Goal: Task Accomplishment & Management: Manage account settings

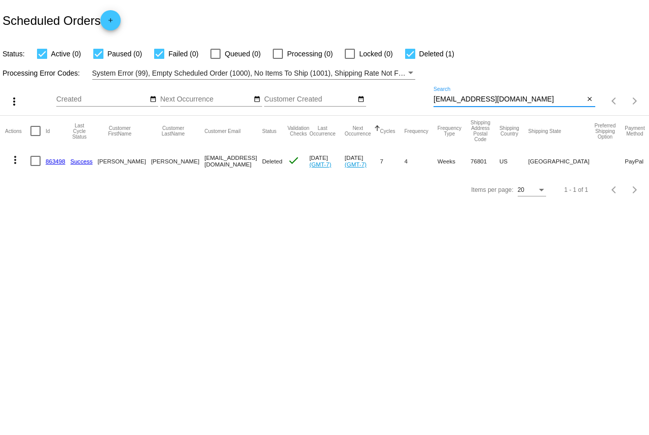
drag, startPoint x: 534, startPoint y: 116, endPoint x: 420, endPoint y: 112, distance: 114.1
click at [420, 112] on div "more_vert Sep Jan Feb Mar [DATE]" at bounding box center [324, 98] width 649 height 36
paste input "edfern11"
type input "[EMAIL_ADDRESS][DOMAIN_NAME]"
click at [61, 164] on link "982822" at bounding box center [56, 161] width 20 height 7
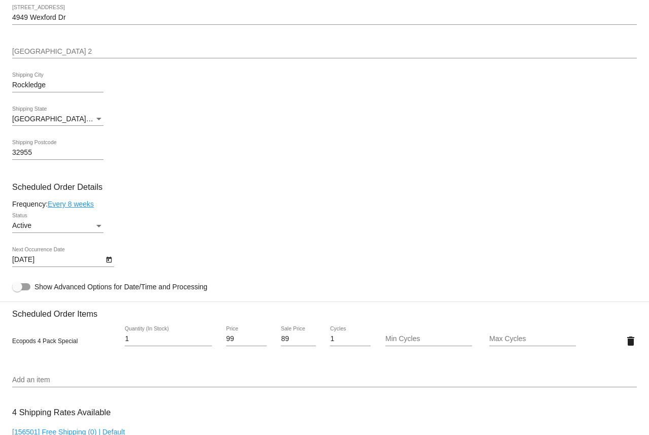
scroll to position [507, 0]
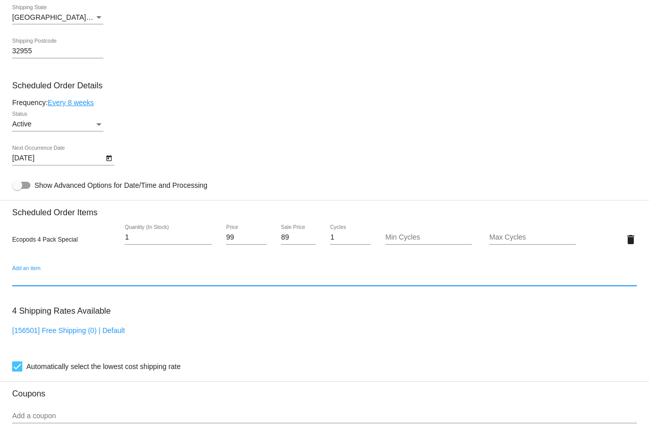
click at [196, 282] on input "Add an item" at bounding box center [324, 278] width 625 height 8
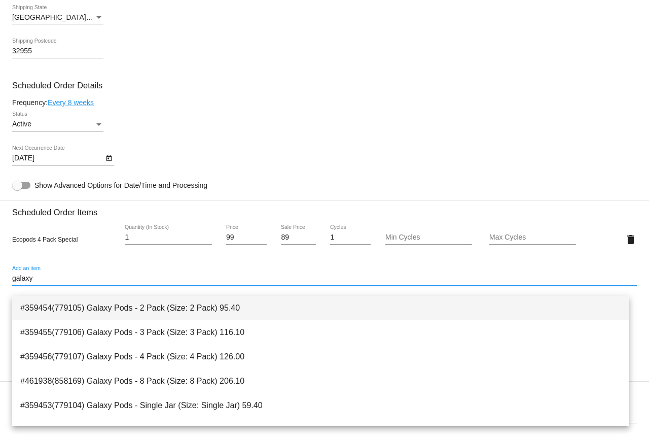
scroll to position [41, 0]
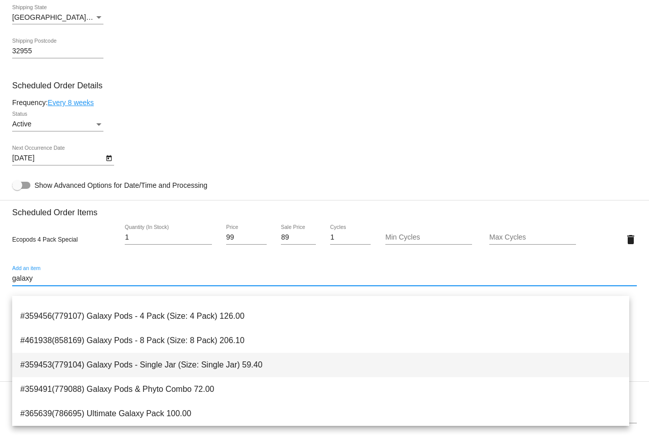
type input "galaxy"
click at [198, 367] on span "#359453(779104) Galaxy Pods - Single Jar (Size: Single Jar) 59.40" at bounding box center [320, 364] width 601 height 24
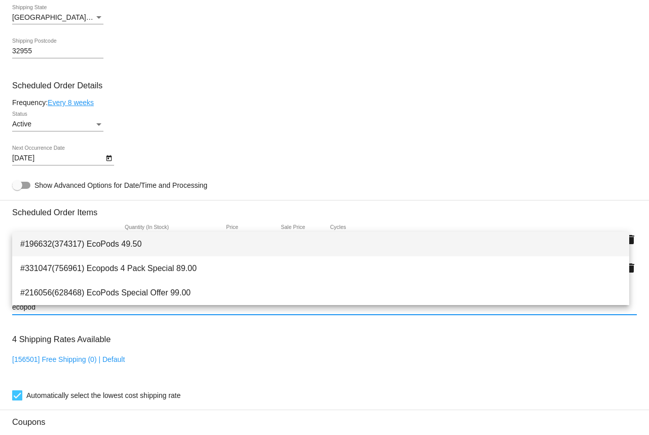
type input "ecopod"
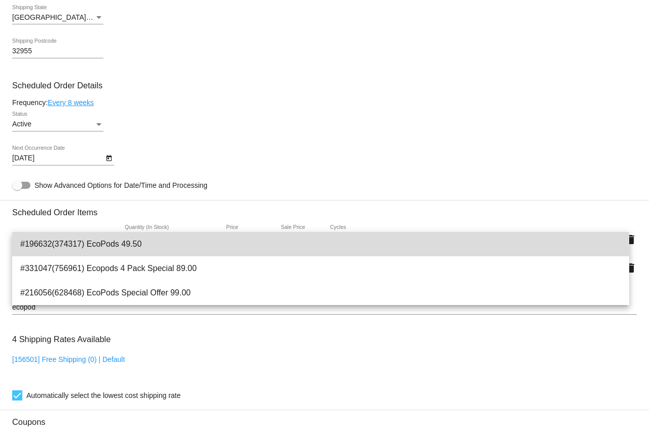
click at [111, 244] on span "#196632(374317) EcoPods 49.50" at bounding box center [320, 244] width 601 height 24
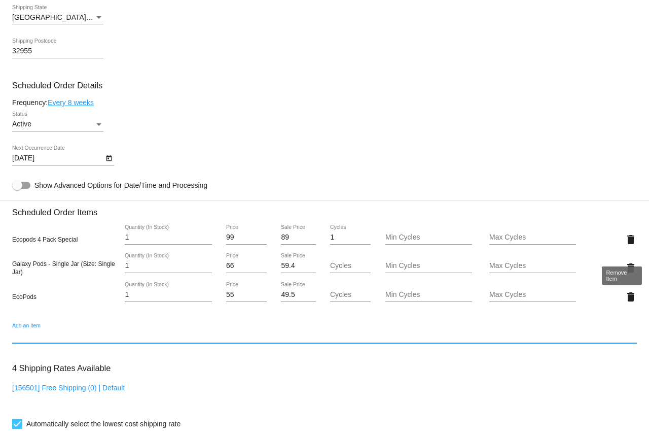
click at [625, 245] on mat-icon "delete" at bounding box center [631, 239] width 12 height 12
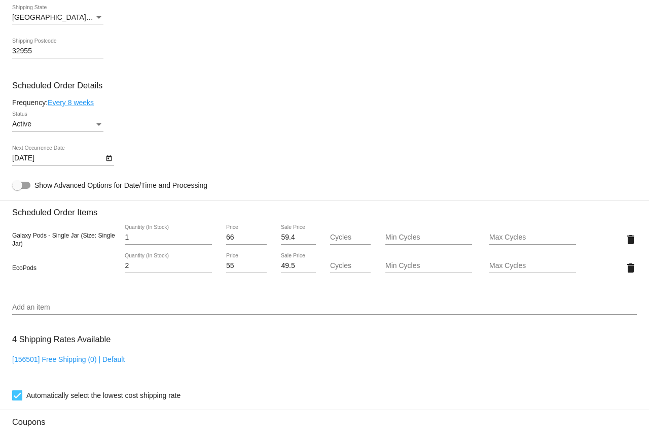
click at [203, 270] on input "2" at bounding box center [168, 266] width 87 height 8
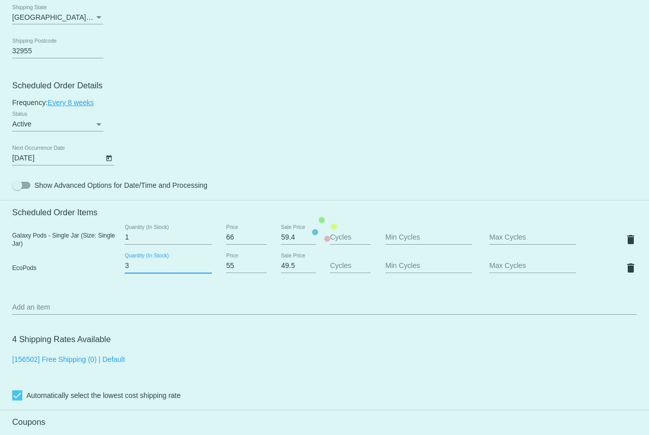
type input "3"
click at [203, 270] on input "3" at bounding box center [168, 266] width 87 height 8
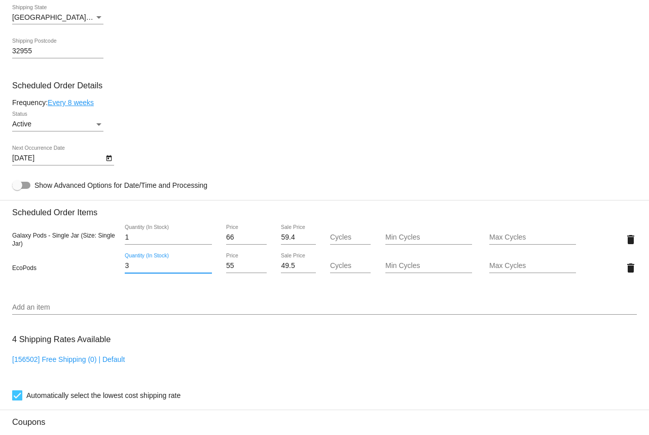
scroll to position [608, 0]
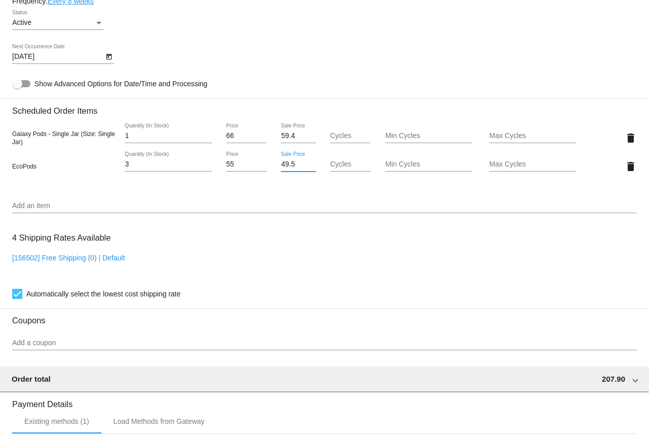
drag, startPoint x: 294, startPoint y: 174, endPoint x: 281, endPoint y: 174, distance: 12.7
click at [281, 168] on input "49.5" at bounding box center [298, 164] width 34 height 8
type input "46.50"
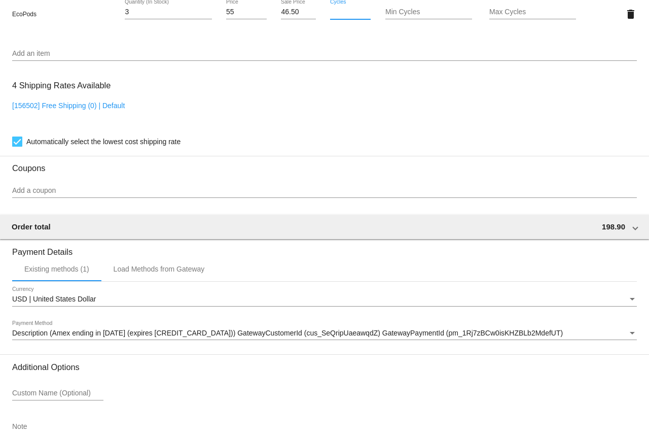
scroll to position [832, 0]
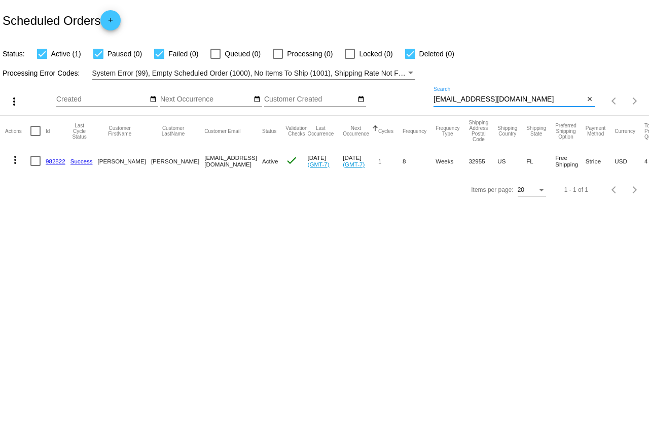
drag, startPoint x: 533, startPoint y: 115, endPoint x: 426, endPoint y: 119, distance: 106.6
click at [426, 116] on div "more_vert Sep Jan Feb Mar [DATE]" at bounding box center [324, 98] width 649 height 36
paste input "tinkergray"
type input "[EMAIL_ADDRESS][DOMAIN_NAME]"
click at [15, 166] on mat-icon "more_vert" at bounding box center [15, 160] width 12 height 12
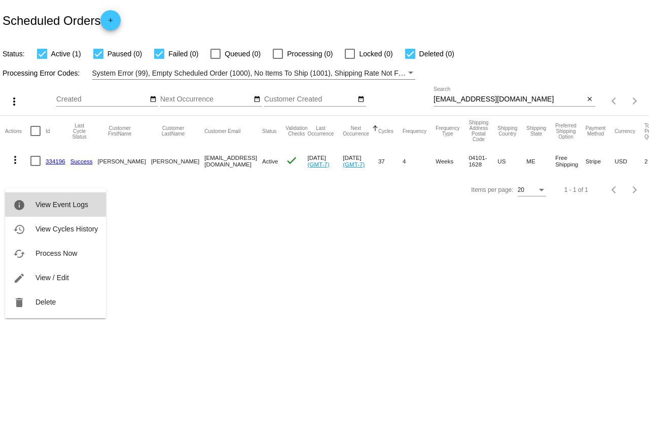
click at [45, 205] on span "View Event Logs" at bounding box center [61, 204] width 53 height 8
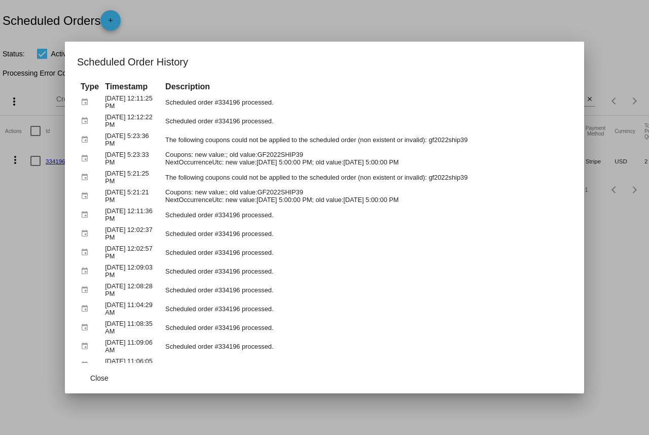
click at [48, 269] on div at bounding box center [324, 217] width 649 height 435
